Goal: Task Accomplishment & Management: Complete application form

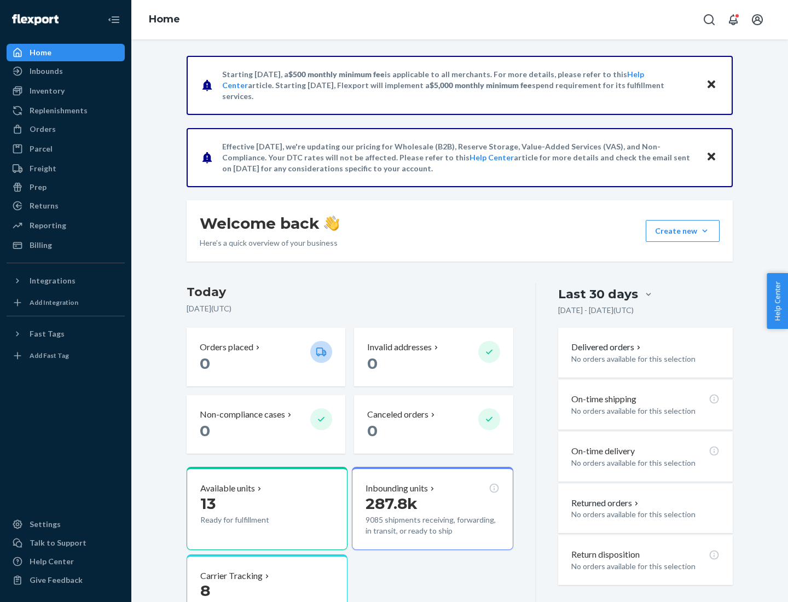
click at [705, 231] on button "Create new Create new inbound Create new order Create new product" at bounding box center [683, 231] width 74 height 22
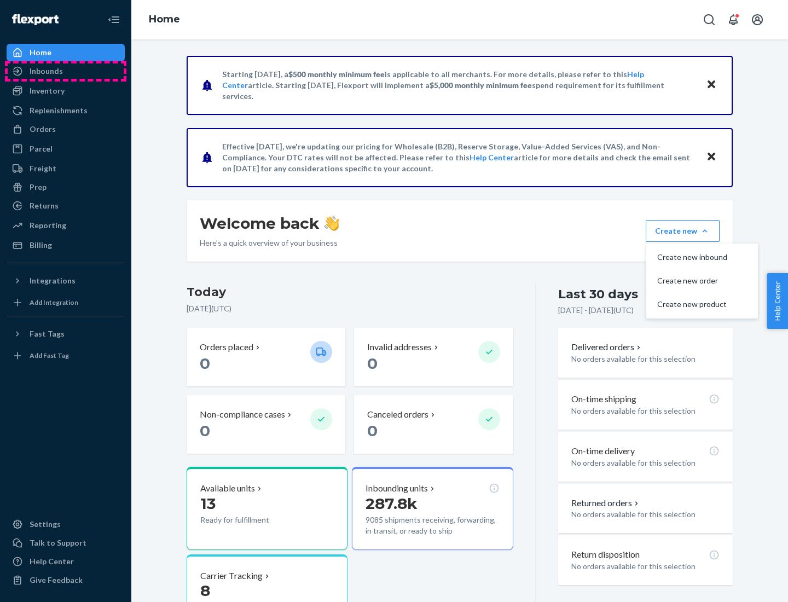
click at [66, 71] on div "Inbounds" at bounding box center [66, 70] width 116 height 15
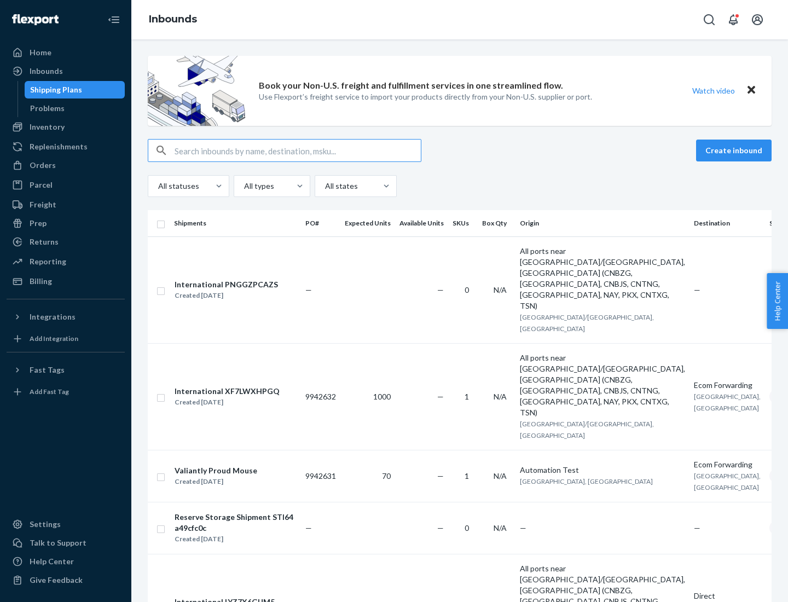
click at [736, 151] on button "Create inbound" at bounding box center [734, 151] width 76 height 22
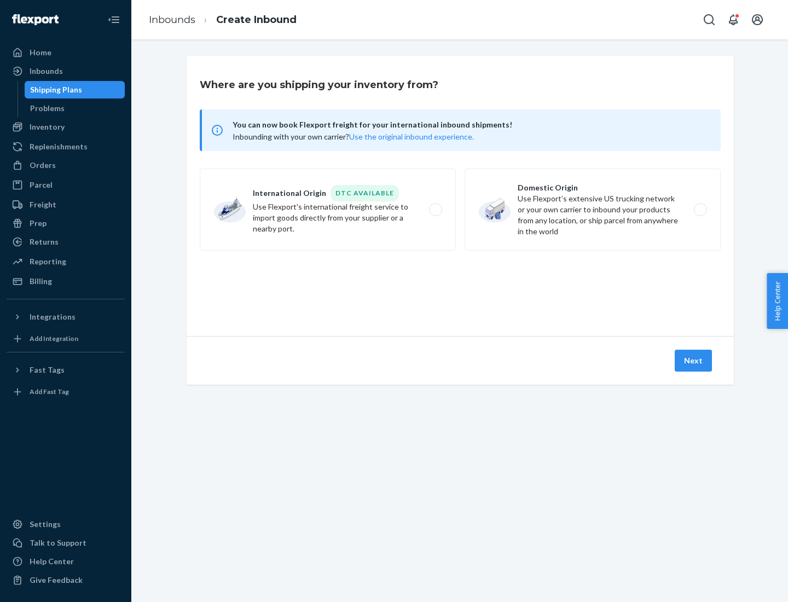
click at [593, 210] on label "Domestic Origin Use Flexport’s extensive US trucking network or your own carrie…" at bounding box center [593, 210] width 256 height 82
click at [700, 210] on input "Domestic Origin Use Flexport’s extensive US trucking network or your own carrie…" at bounding box center [703, 209] width 7 height 7
radio input "true"
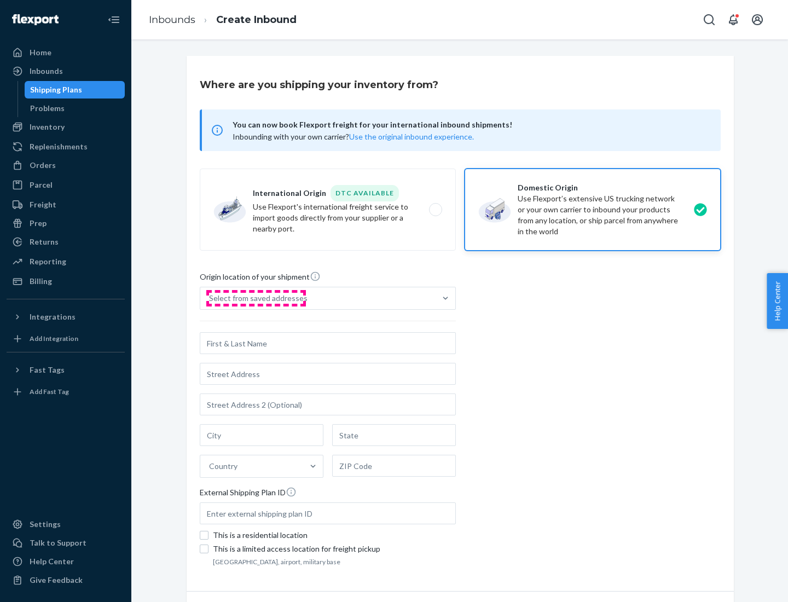
click at [256, 298] on div "Select from saved addresses" at bounding box center [258, 298] width 99 height 11
click at [210, 298] on input "Select from saved addresses" at bounding box center [209, 298] width 1 height 11
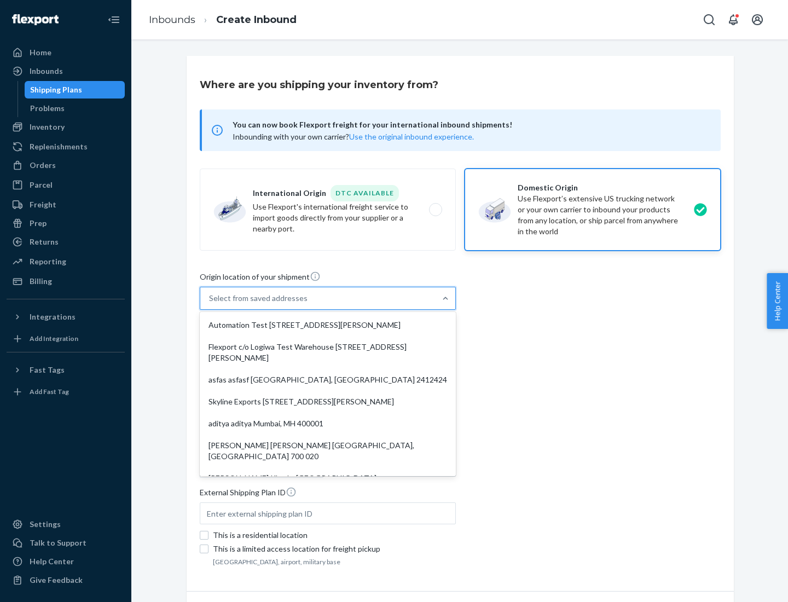
scroll to position [4, 0]
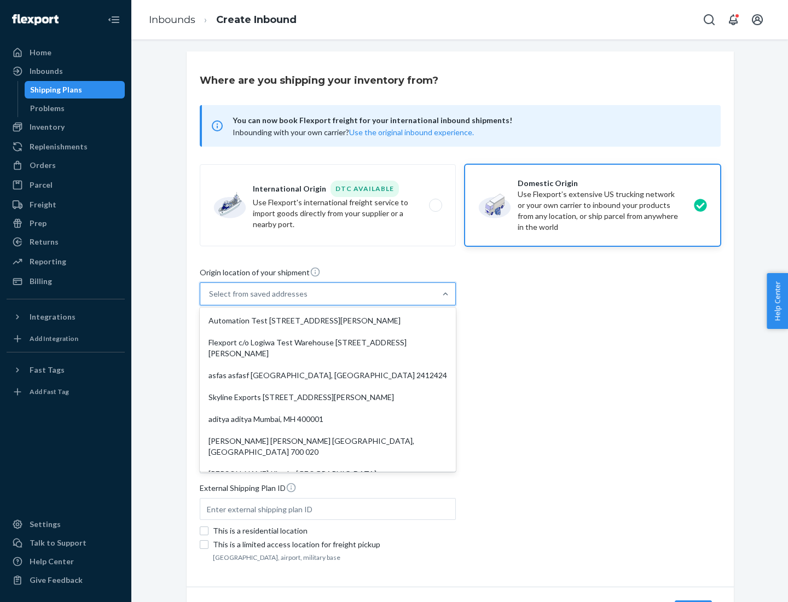
click at [328, 321] on div "Automation Test [STREET_ADDRESS][PERSON_NAME]" at bounding box center [328, 321] width 252 height 22
click at [210, 299] on input "option Automation Test [STREET_ADDRESS][PERSON_NAME]. 9 results available. Use …" at bounding box center [209, 293] width 1 height 11
type input "Automation Test"
type input "9th Floor"
type input "[GEOGRAPHIC_DATA]"
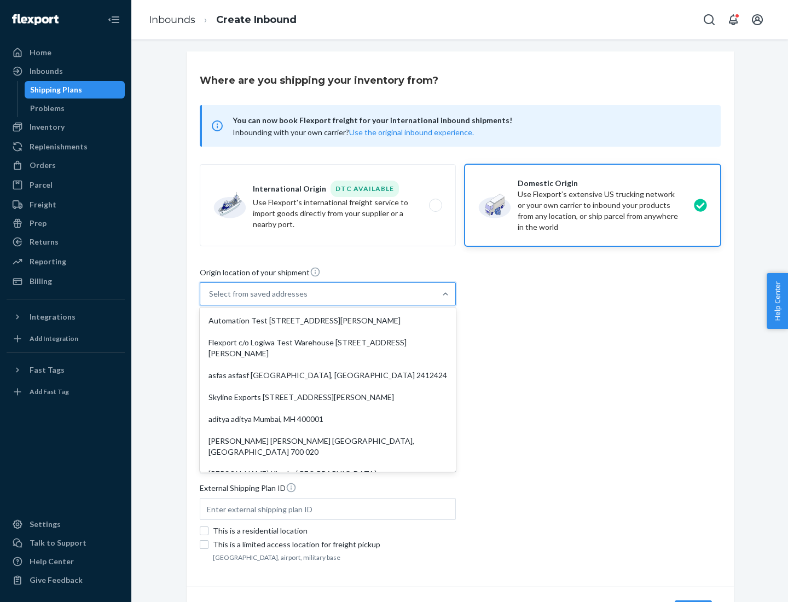
type input "CA"
type input "94104"
type input "[STREET_ADDRESS][PERSON_NAME]"
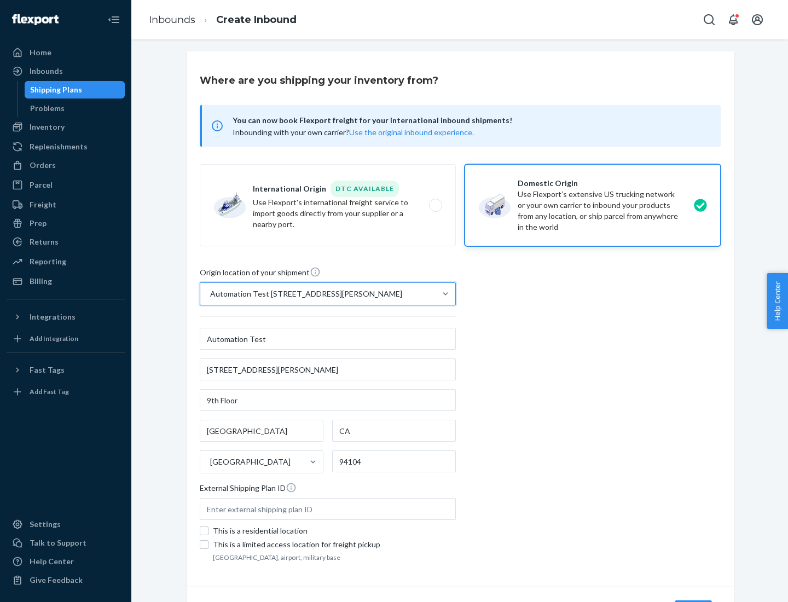
scroll to position [64, 0]
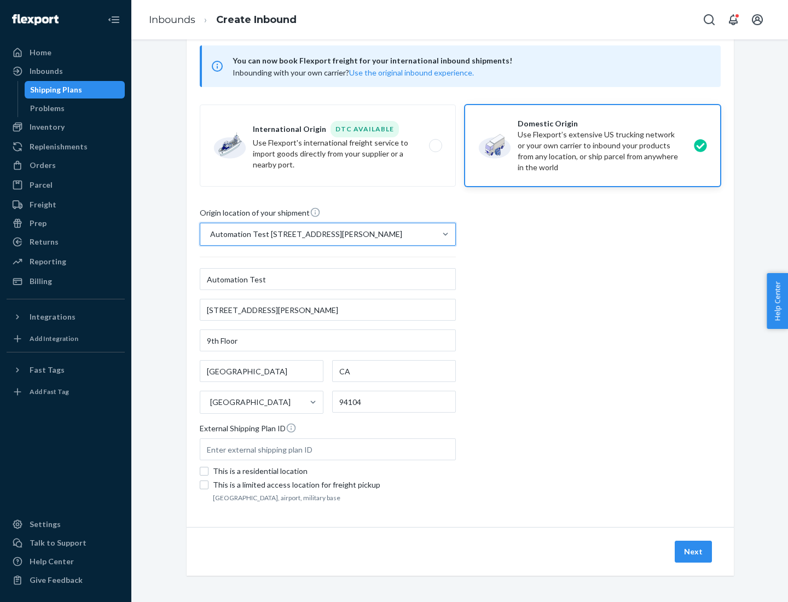
click at [694, 552] on button "Next" at bounding box center [693, 552] width 37 height 22
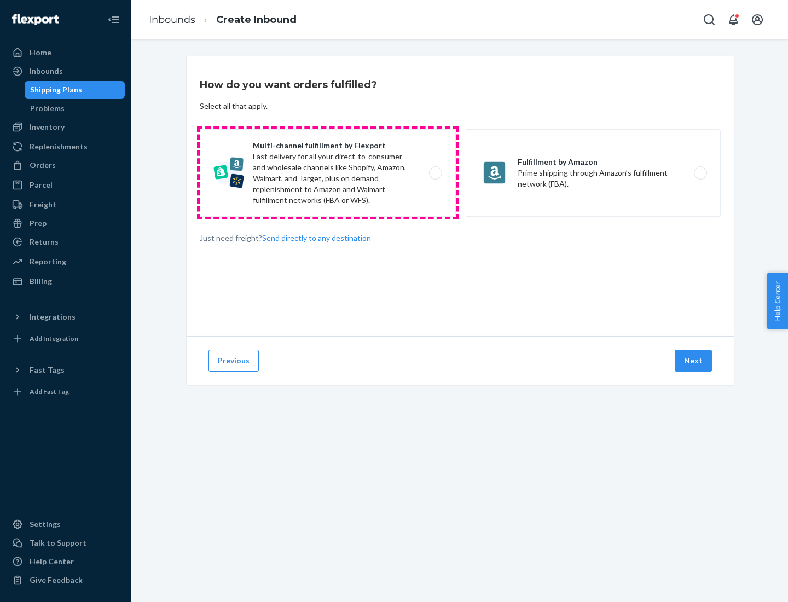
click at [328, 173] on label "Multi-channel fulfillment by Flexport Fast delivery for all your direct-to-cons…" at bounding box center [328, 173] width 256 height 88
click at [435, 173] on input "Multi-channel fulfillment by Flexport Fast delivery for all your direct-to-cons…" at bounding box center [438, 173] width 7 height 7
radio input "true"
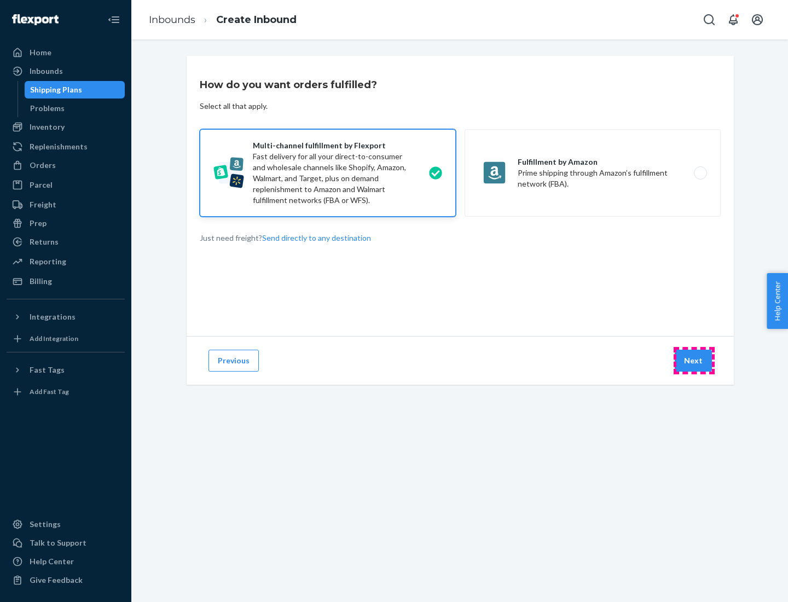
click at [694, 361] on button "Next" at bounding box center [693, 361] width 37 height 22
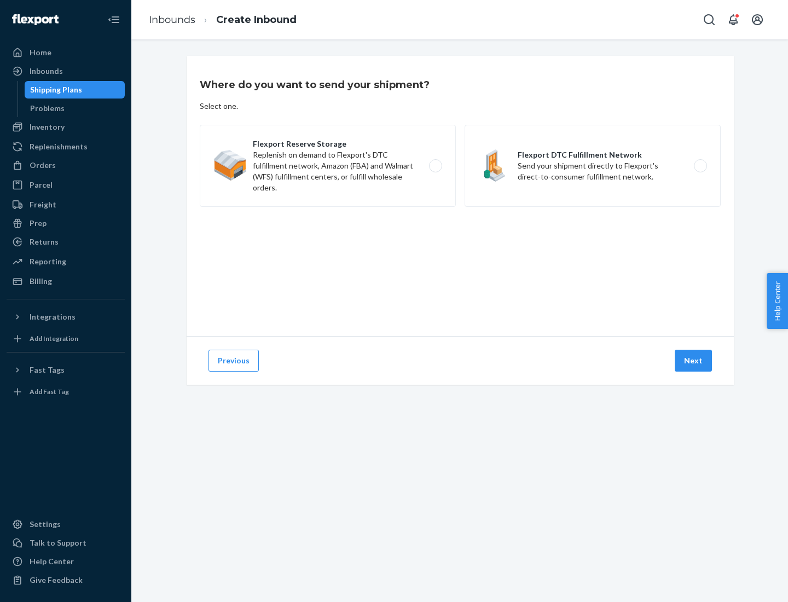
click at [593, 166] on label "Flexport DTC Fulfillment Network Send your shipment directly to Flexport's dire…" at bounding box center [593, 166] width 256 height 82
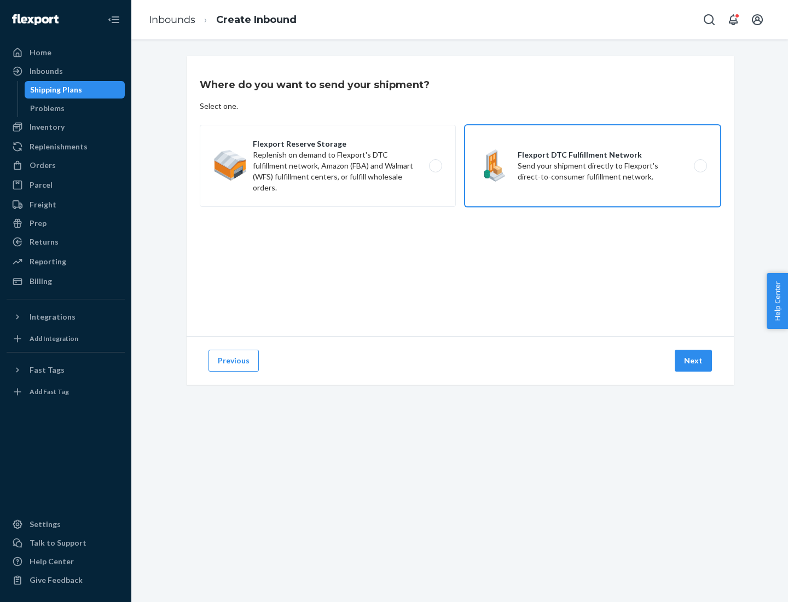
click at [700, 166] on input "Flexport DTC Fulfillment Network Send your shipment directly to Flexport's dire…" at bounding box center [703, 166] width 7 height 7
radio input "true"
click at [694, 361] on button "Next" at bounding box center [693, 361] width 37 height 22
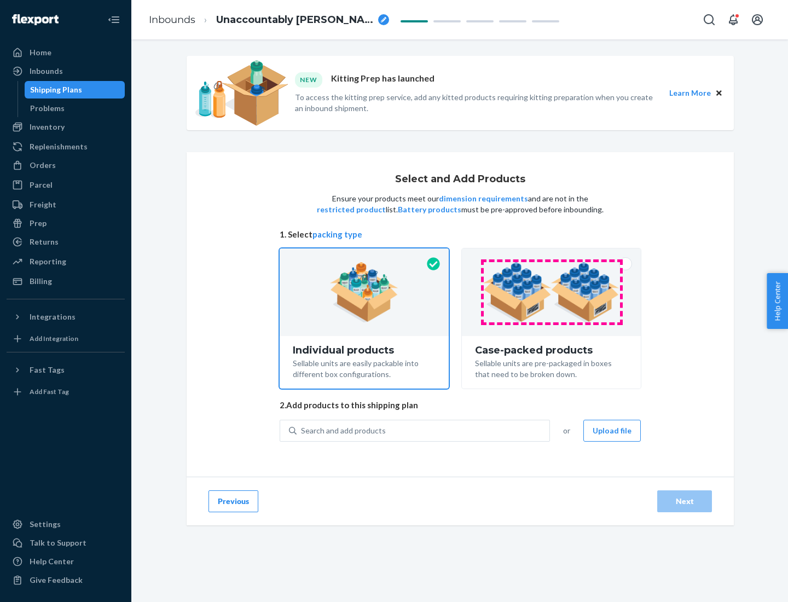
click at [552, 292] on img at bounding box center [551, 292] width 136 height 60
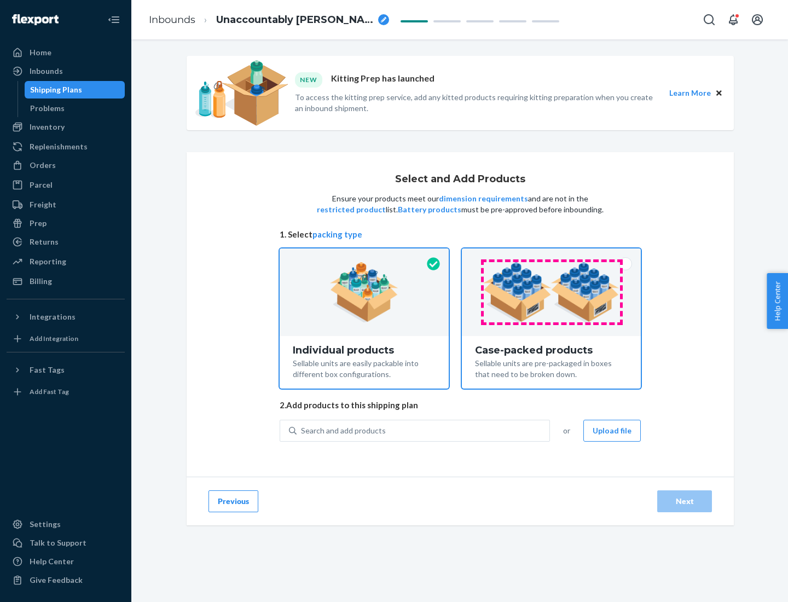
click at [552, 256] on input "Case-packed products Sellable units are pre-packaged in boxes that need to be b…" at bounding box center [551, 252] width 7 height 7
radio input "true"
radio input "false"
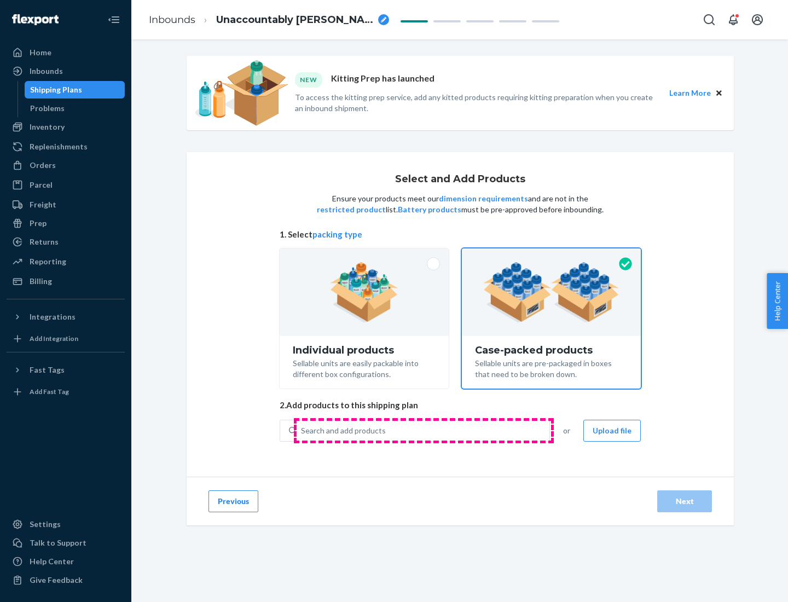
click at [424, 430] on div "Search and add products" at bounding box center [423, 431] width 253 height 20
click at [302, 430] on input "Search and add products" at bounding box center [301, 430] width 1 height 11
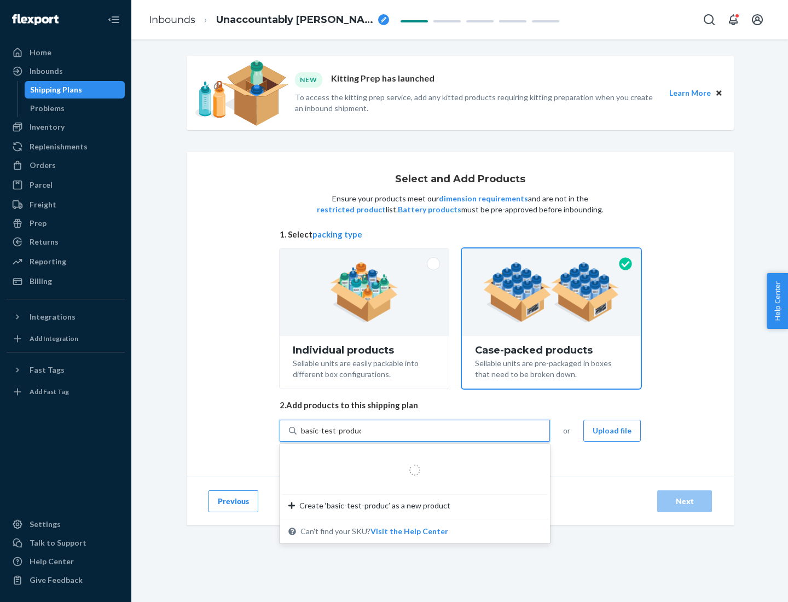
type input "basic-test-product-1"
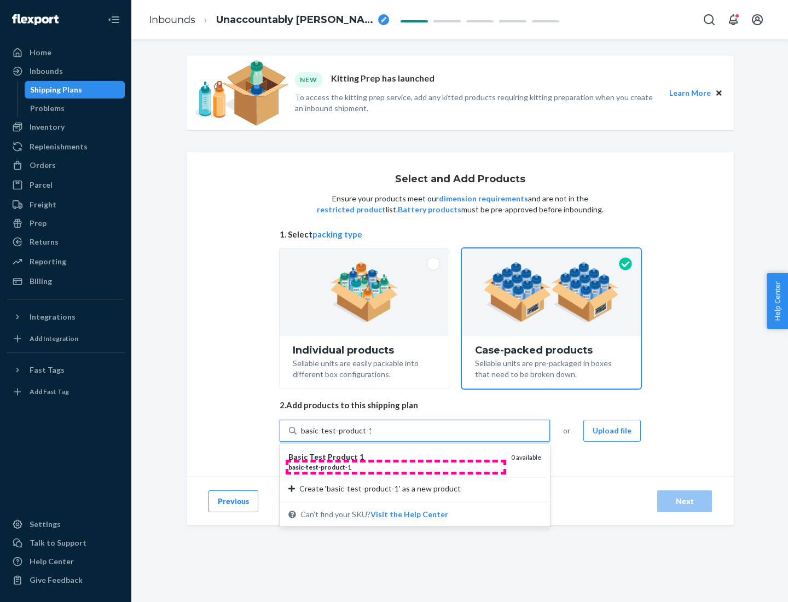
click at [396, 467] on div "basic - test - product - 1" at bounding box center [395, 467] width 214 height 9
click at [371, 436] on input "basic-test-product-1" at bounding box center [336, 430] width 70 height 11
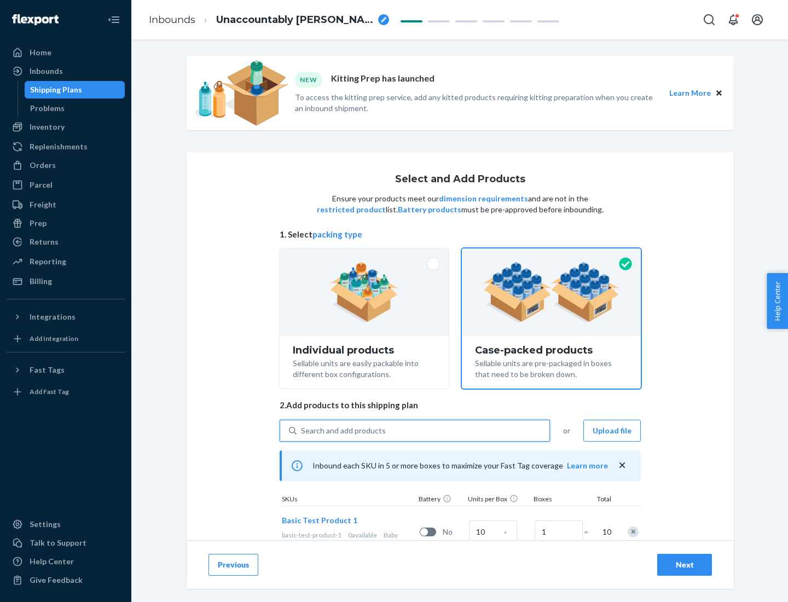
scroll to position [39, 0]
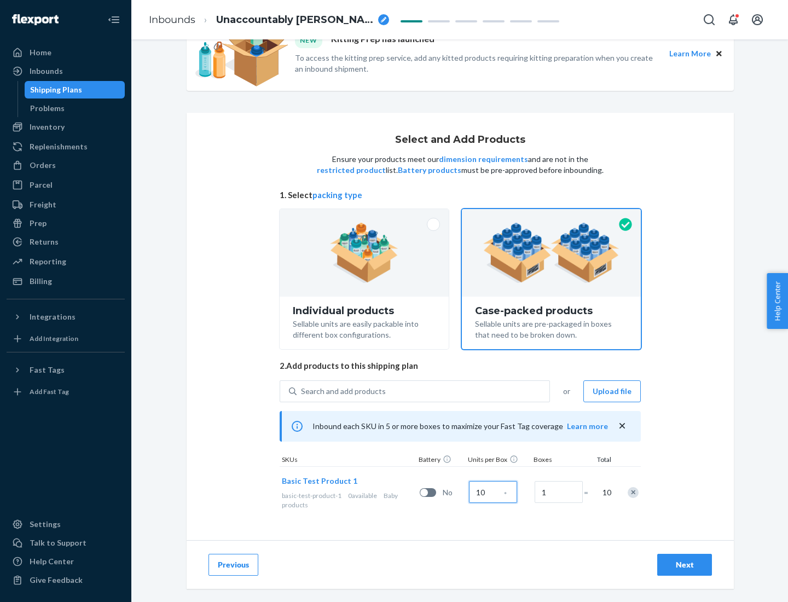
type input "10"
type input "7"
click at [685, 565] on div "Next" at bounding box center [685, 564] width 36 height 11
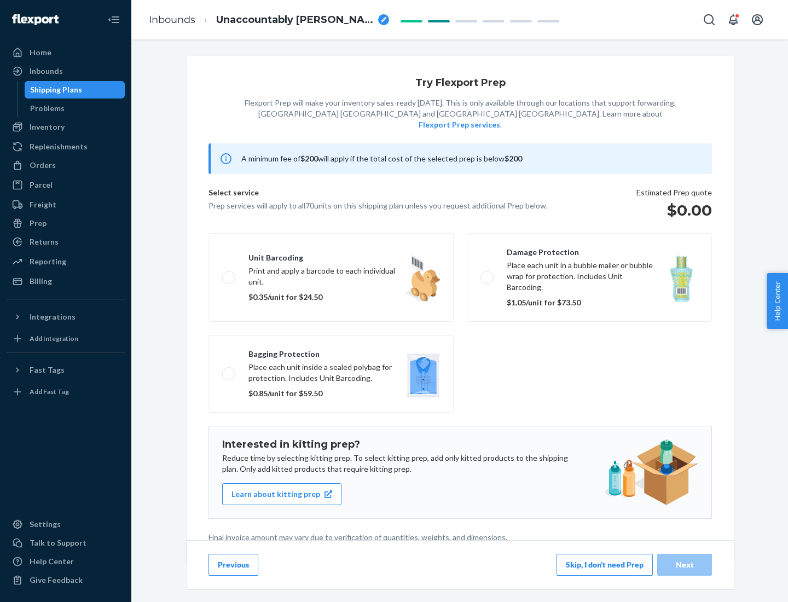
scroll to position [3, 0]
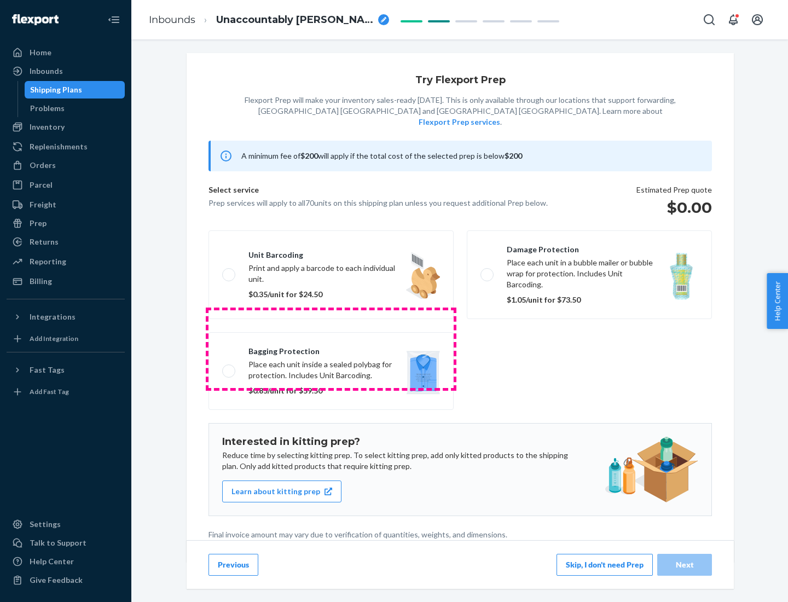
click at [331, 349] on label "Bagging protection Place each unit inside a sealed polybag for protection. Incl…" at bounding box center [331, 371] width 245 height 78
click at [229, 367] on input "Bagging protection Place each unit inside a sealed polybag for protection. Incl…" at bounding box center [225, 370] width 7 height 7
checkbox input "true"
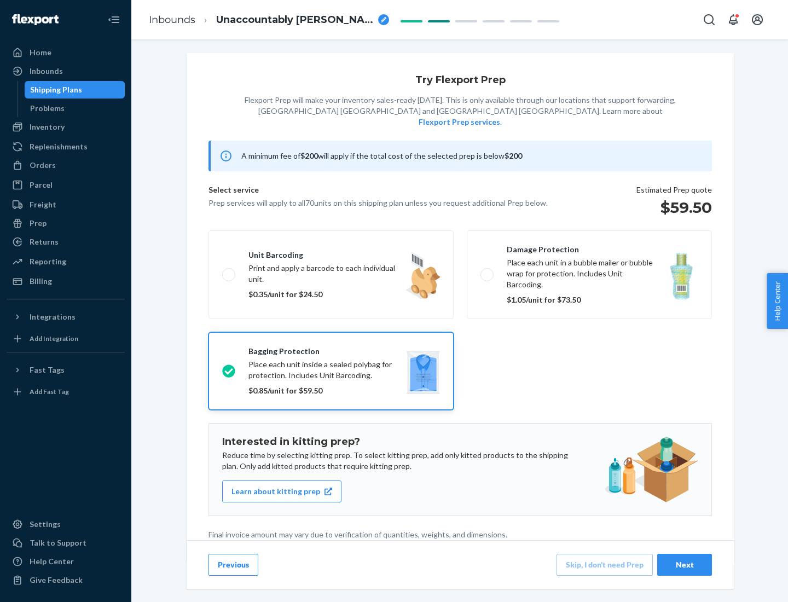
click at [685, 564] on div "Next" at bounding box center [685, 564] width 36 height 11
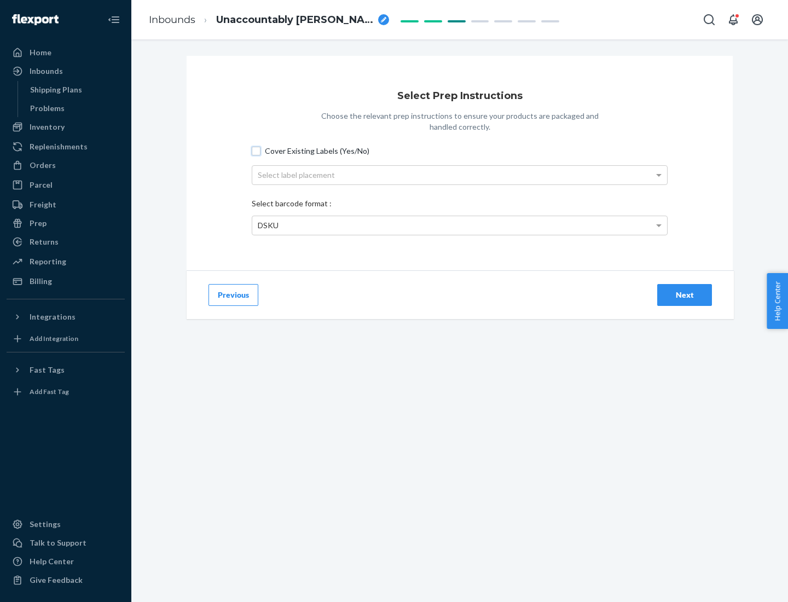
click at [256, 151] on input "Cover Existing Labels (Yes/No)" at bounding box center [256, 151] width 9 height 9
checkbox input "true"
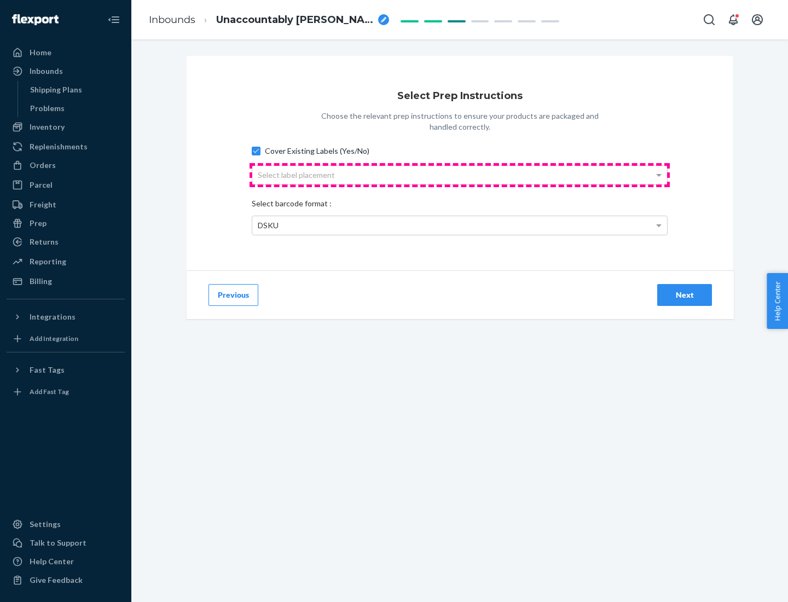
click at [460, 175] on div "Select label placement" at bounding box center [459, 175] width 415 height 19
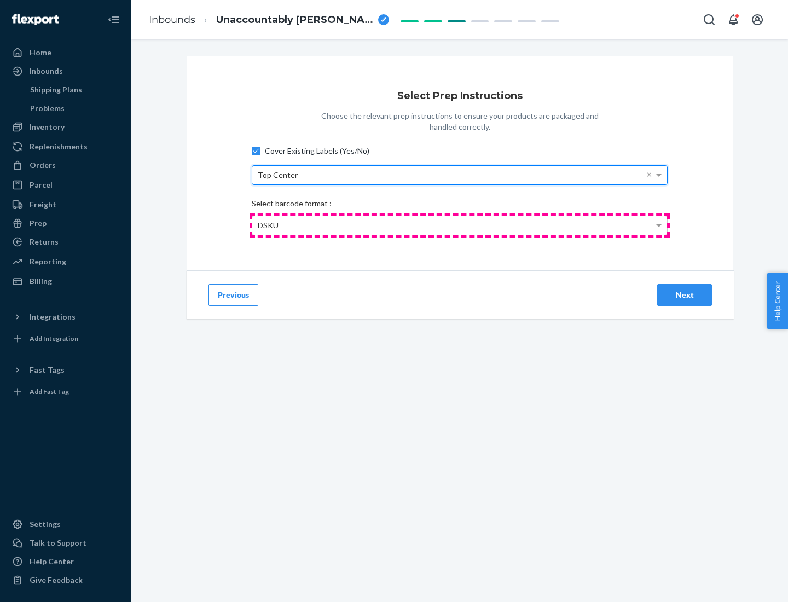
click at [460, 225] on div "DSKU" at bounding box center [459, 225] width 415 height 19
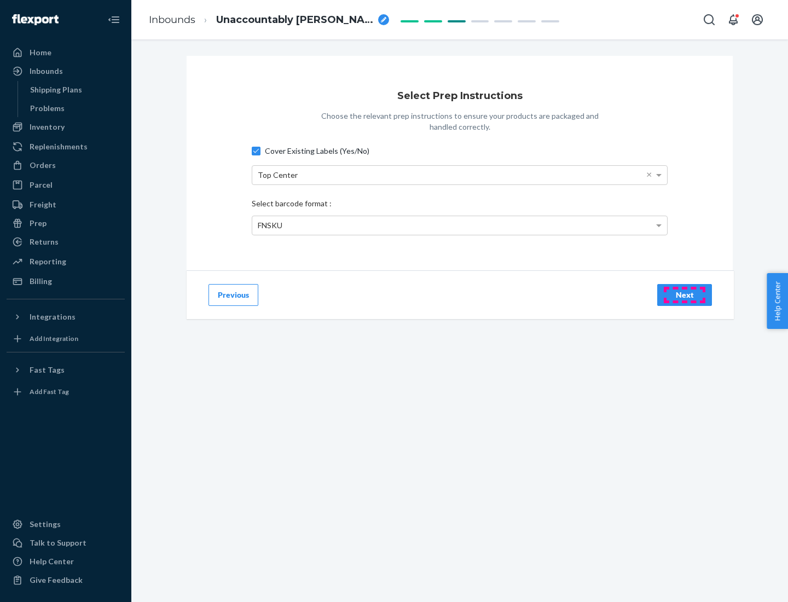
click at [685, 294] on div "Next" at bounding box center [685, 295] width 36 height 11
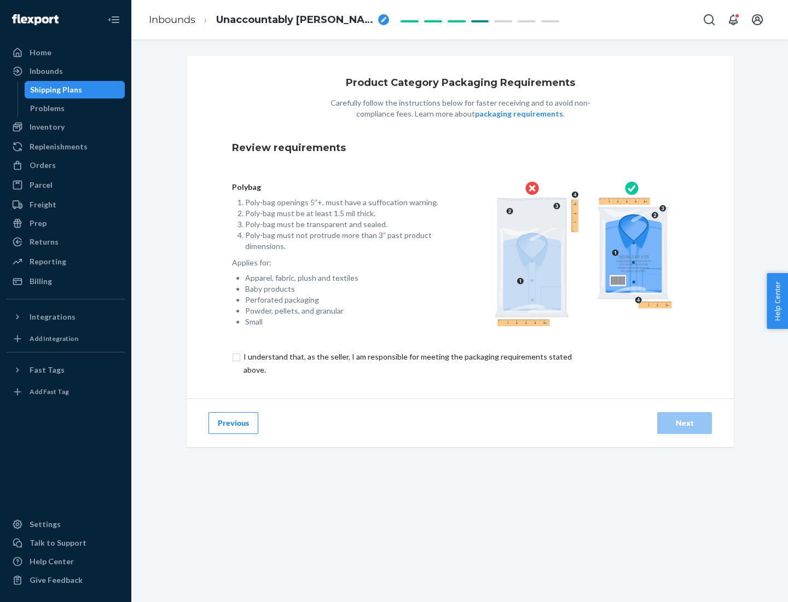
click at [407, 363] on input "checkbox" at bounding box center [414, 363] width 364 height 26
checkbox input "true"
click at [685, 423] on div "Next" at bounding box center [685, 423] width 36 height 11
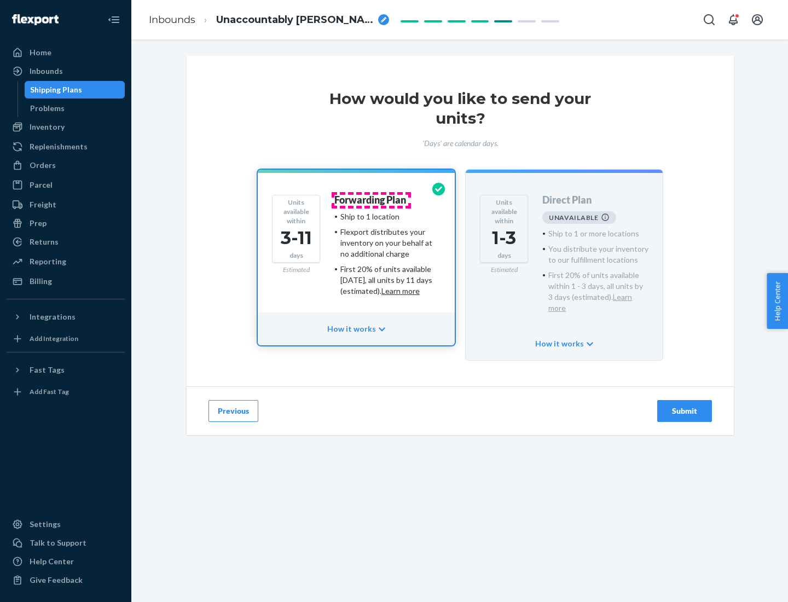
click at [371, 200] on h4 "Forwarding Plan" at bounding box center [370, 200] width 72 height 11
click at [685, 406] on div "Submit" at bounding box center [685, 411] width 36 height 11
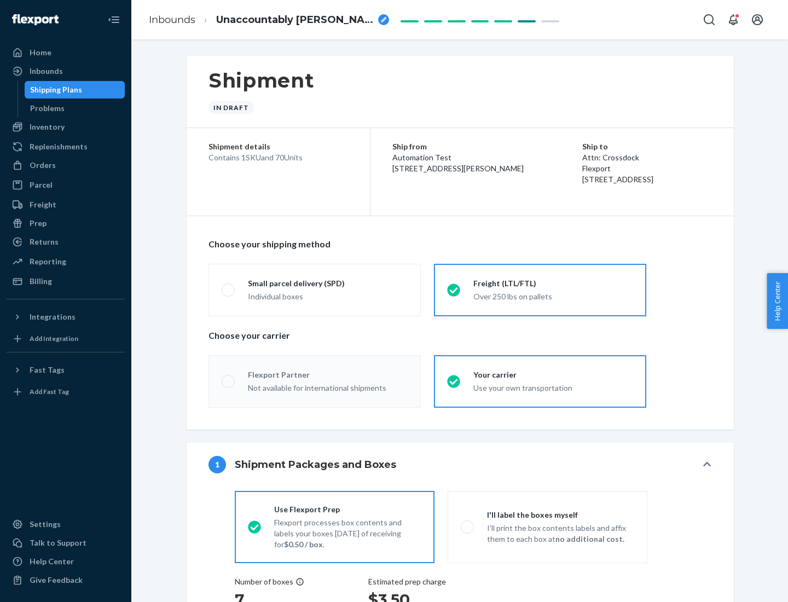
radio input "true"
radio input "false"
radio input "true"
radio input "false"
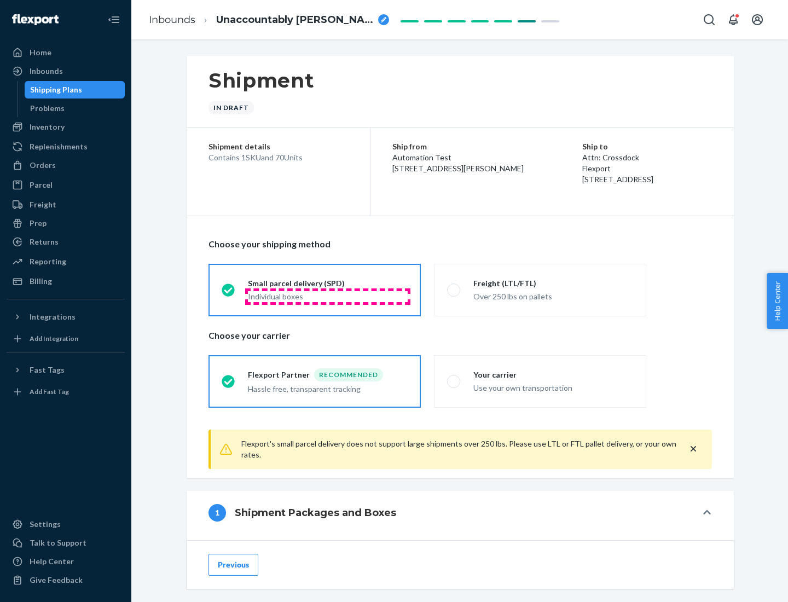
click at [328, 296] on div "Individual boxes" at bounding box center [328, 296] width 160 height 11
click at [229, 293] on input "Small parcel delivery (SPD) Individual boxes" at bounding box center [225, 289] width 7 height 7
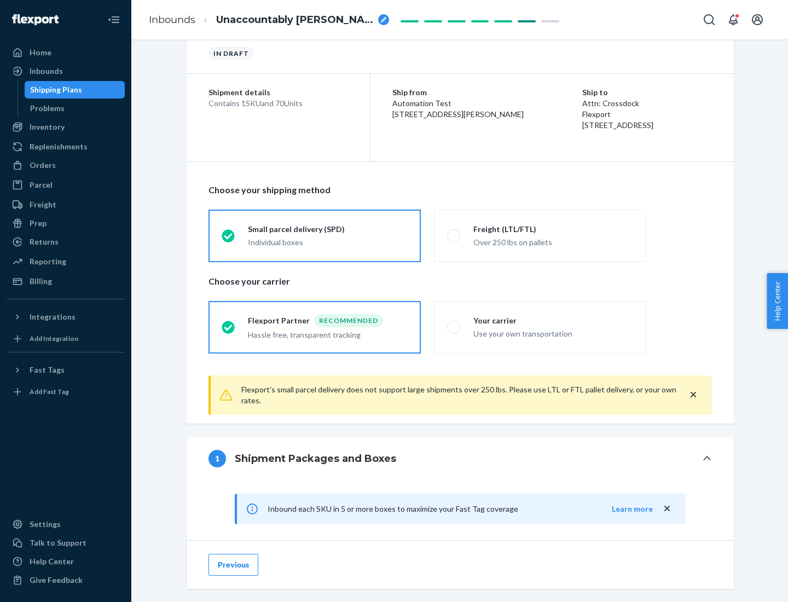
click at [328, 320] on div "Recommended" at bounding box center [348, 320] width 69 height 13
click at [229, 323] on input "Flexport Partner Recommended Hassle free, transparent tracking" at bounding box center [225, 326] width 7 height 7
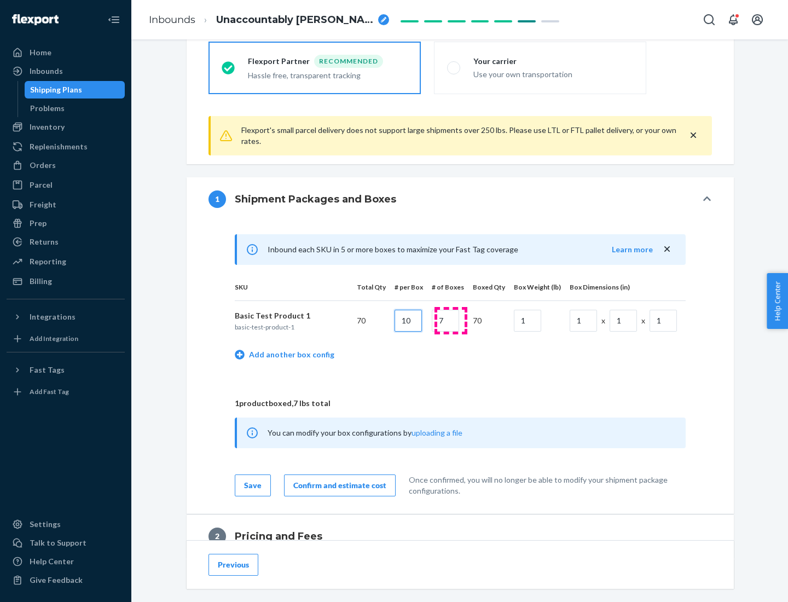
type input "10"
type input "7"
type input "1"
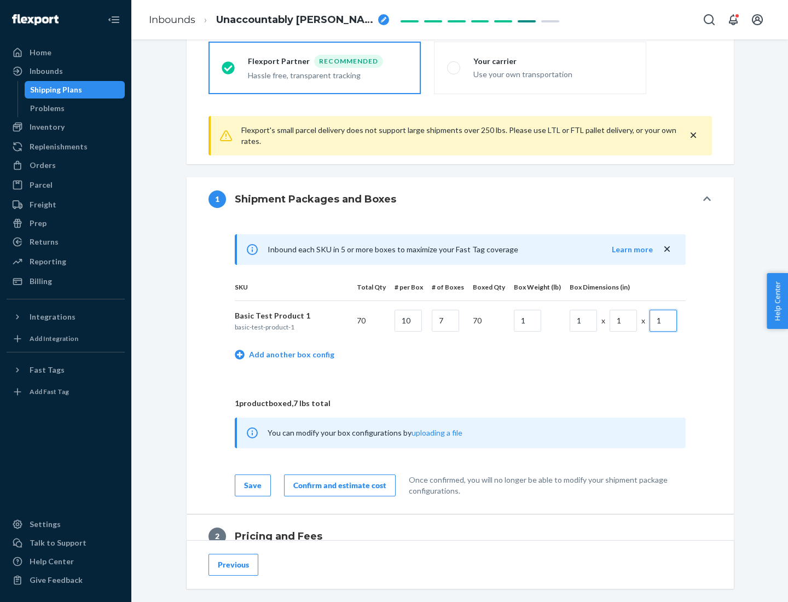
scroll to position [478, 0]
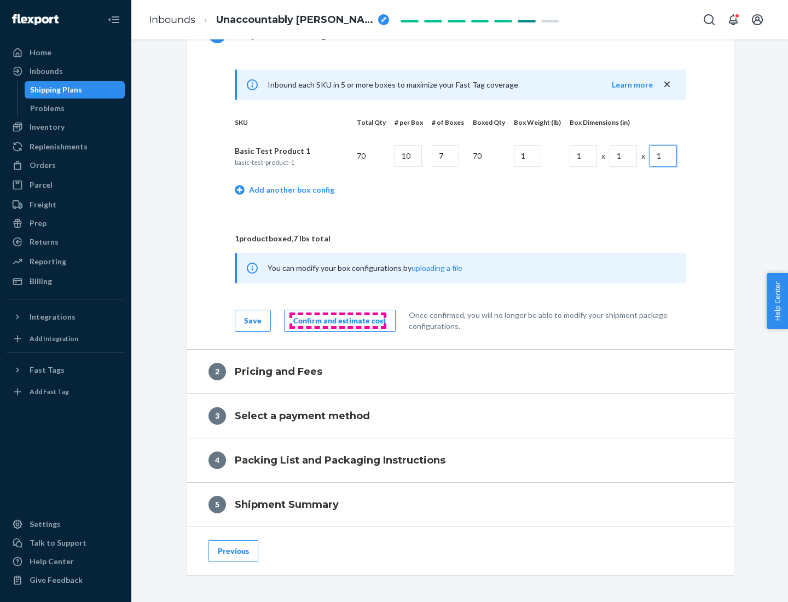
type input "1"
click at [338, 320] on div "Confirm and estimate cost" at bounding box center [339, 320] width 93 height 11
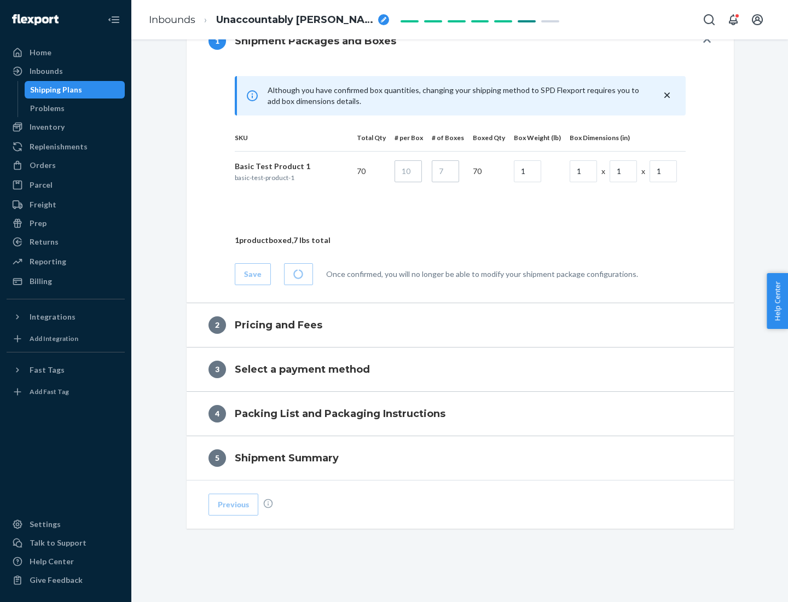
scroll to position [472, 0]
